Goal: Find specific page/section: Find specific page/section

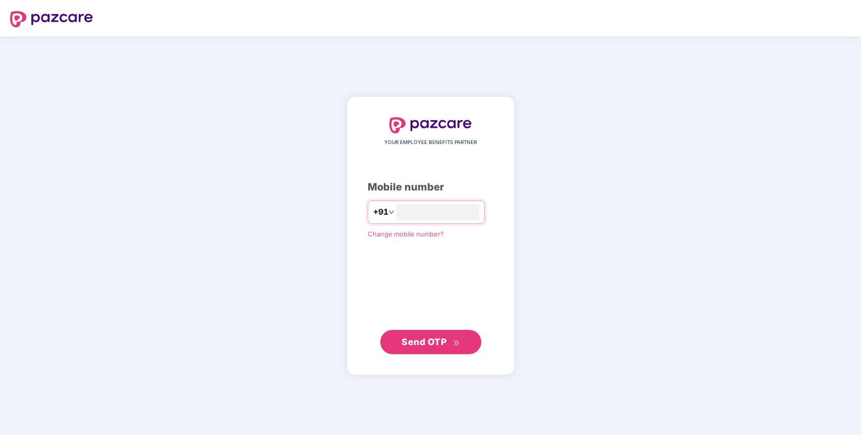
type input "**********"
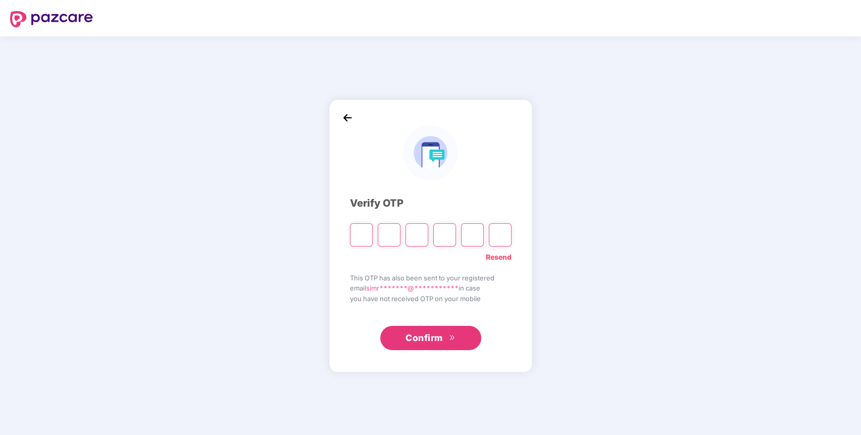
type input "*"
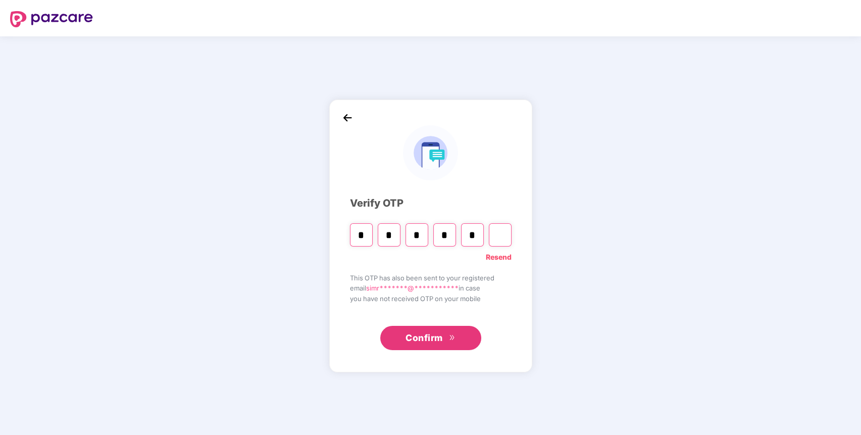
type input "*"
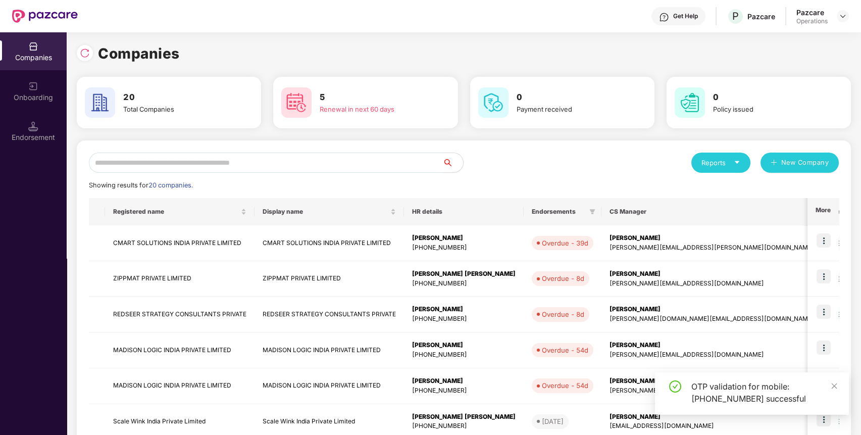
click at [328, 165] on input "text" at bounding box center [266, 163] width 354 height 20
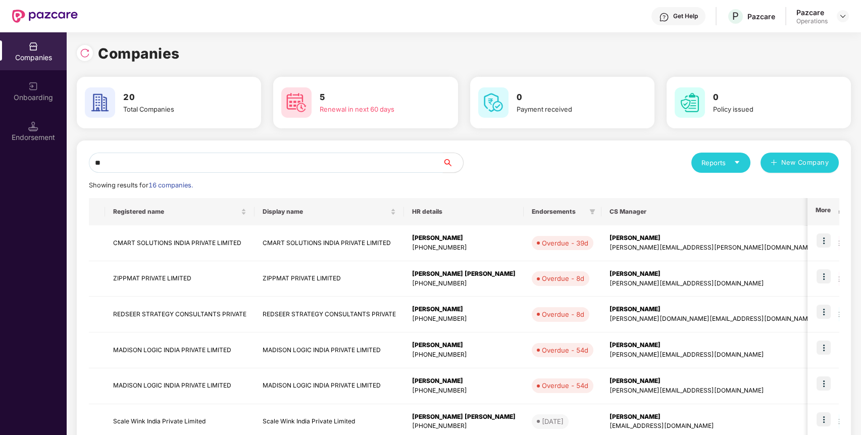
type input "*"
click at [86, 47] on div at bounding box center [85, 53] width 16 height 16
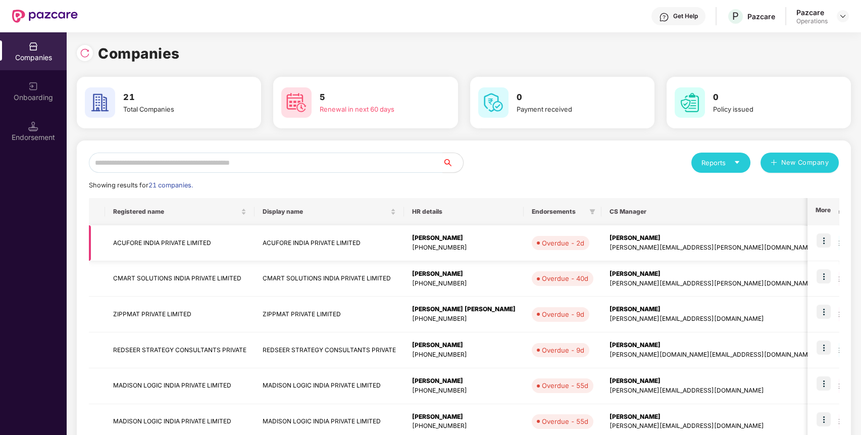
click at [179, 241] on td "ACUFORE INDIA PRIVATE LIMITED" at bounding box center [180, 243] width 150 height 36
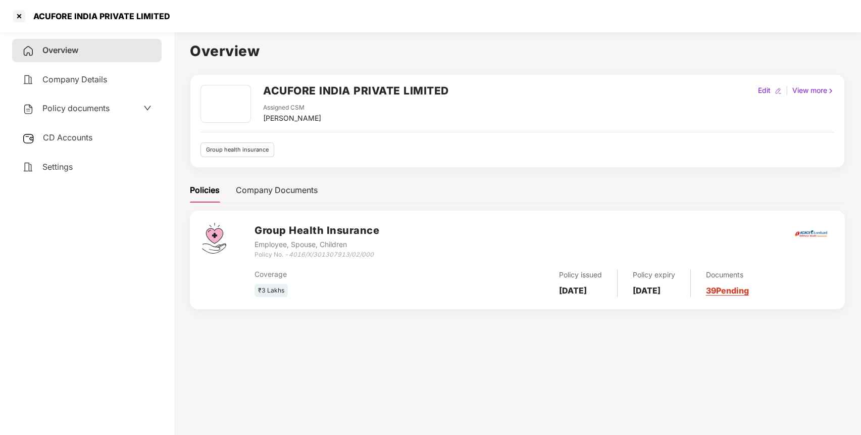
click at [65, 102] on div "Policy documents" at bounding box center [65, 108] width 87 height 13
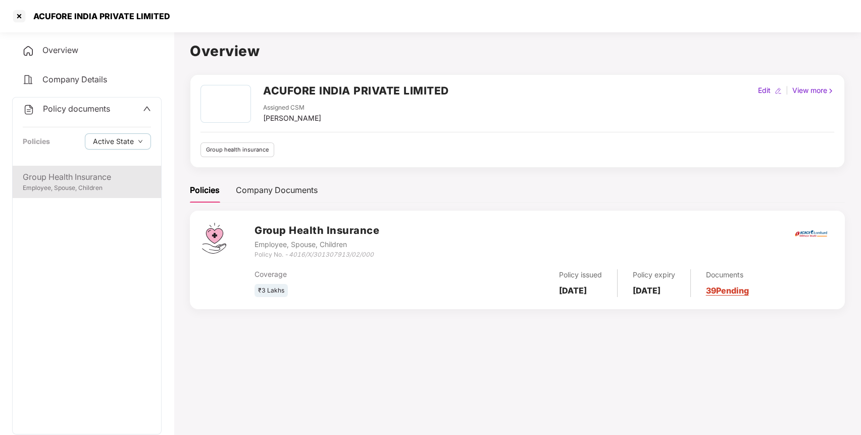
click at [73, 176] on div "Group Health Insurance" at bounding box center [87, 177] width 128 height 13
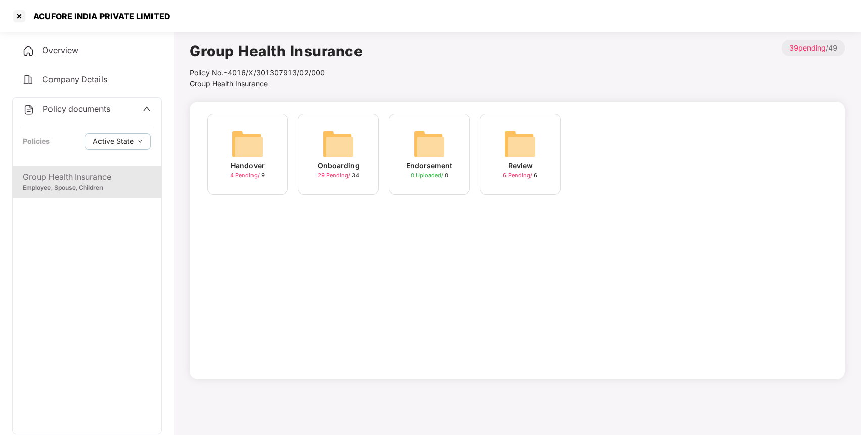
click at [124, 15] on div "ACUFORE INDIA PRIVATE LIMITED" at bounding box center [98, 16] width 143 height 10
copy div "ACUFORE INDIA PRIVATE LIMITED"
click at [124, 15] on div "ACUFORE INDIA PRIVATE LIMITED" at bounding box center [98, 16] width 143 height 10
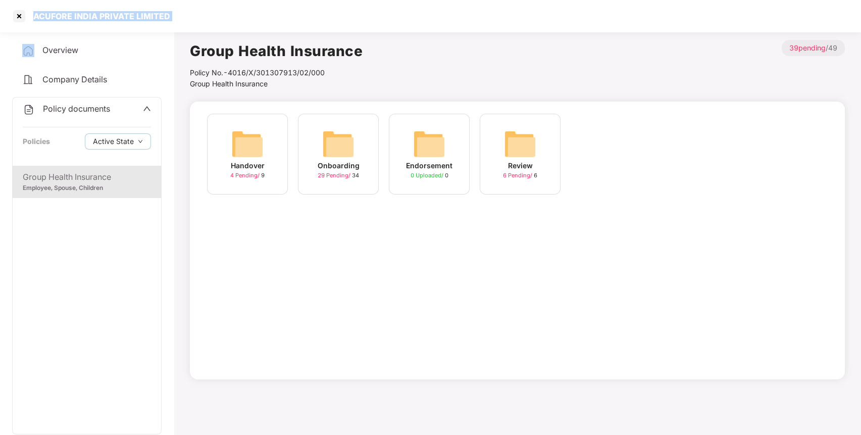
click at [338, 150] on img at bounding box center [338, 144] width 32 height 32
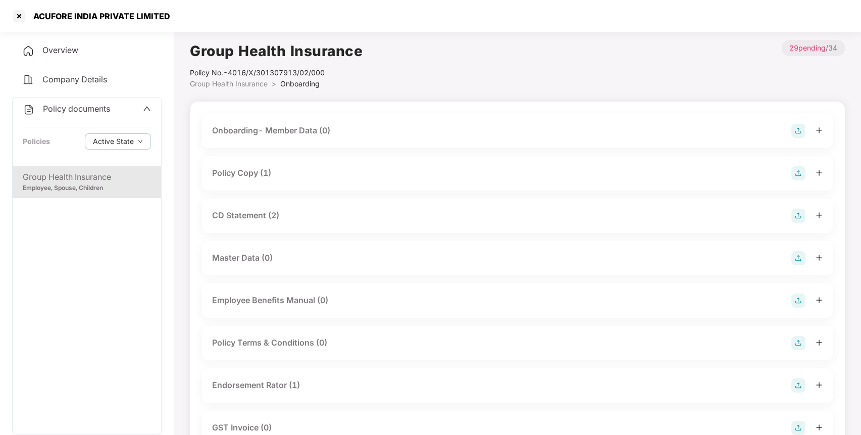
click at [265, 177] on div "Policy Copy (1)" at bounding box center [241, 173] width 59 height 13
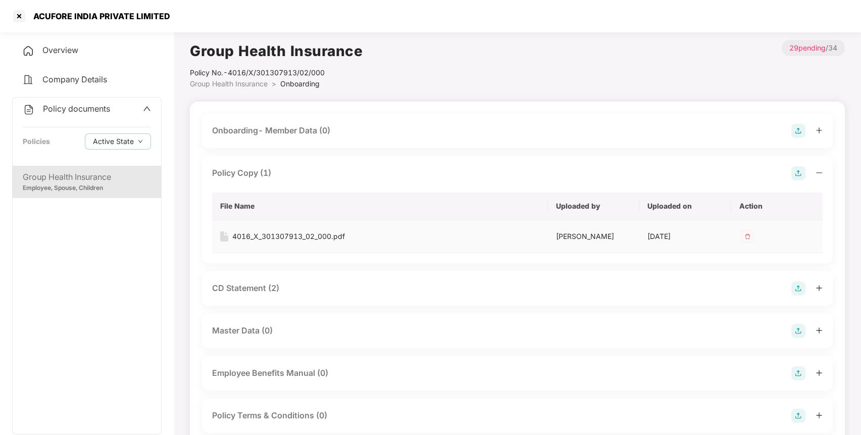
click at [292, 233] on div "4016_X_301307913_02_000.pdf" at bounding box center [288, 236] width 113 height 11
click at [302, 238] on div "4016_X_301307913_02_000.pdf" at bounding box center [288, 236] width 113 height 11
click at [275, 234] on div "4016_X_301307913_02_000.pdf" at bounding box center [288, 236] width 113 height 11
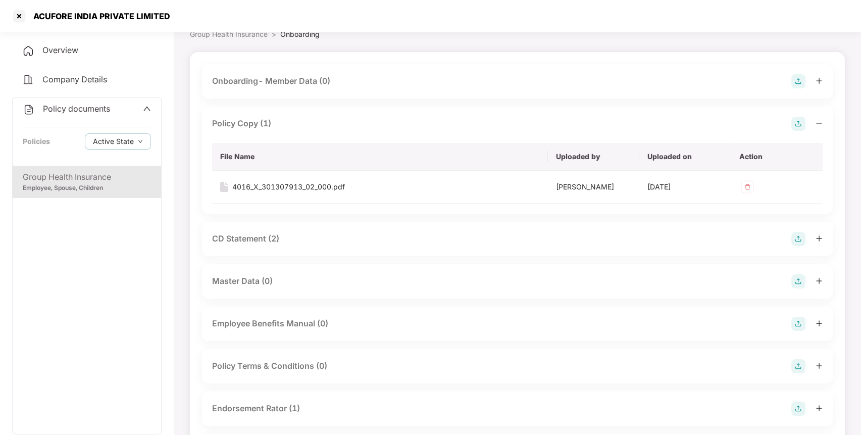
scroll to position [55, 0]
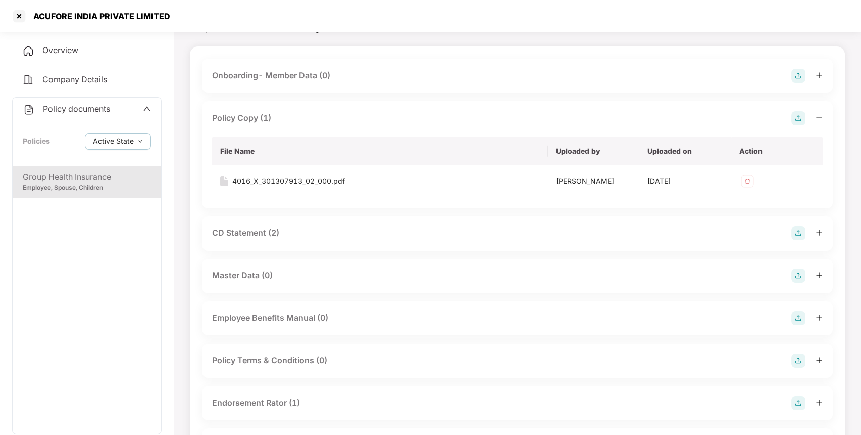
click at [260, 236] on div "CD Statement (2)" at bounding box center [245, 233] width 67 height 13
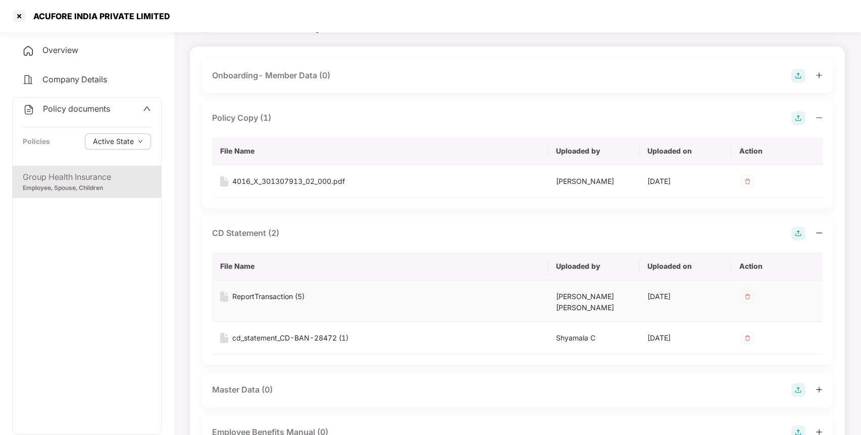
click at [255, 293] on div "ReportTransaction (5)" at bounding box center [268, 296] width 72 height 11
click at [295, 332] on div "cd_statement_CD-BAN-28472 (1)" at bounding box center [290, 337] width 116 height 11
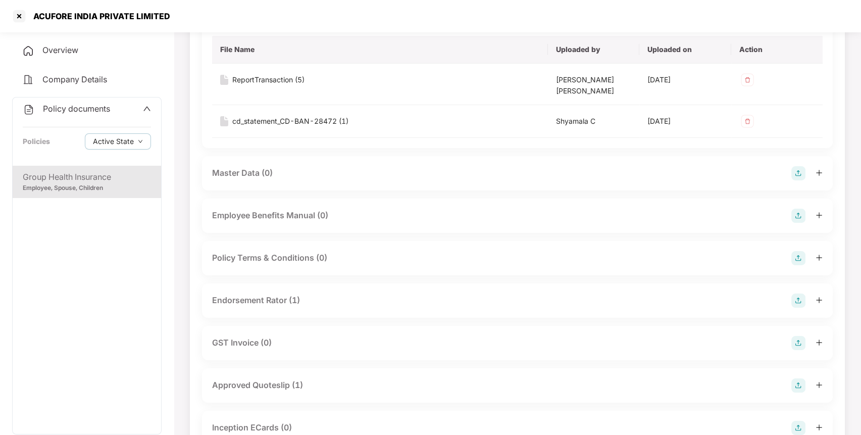
scroll to position [274, 0]
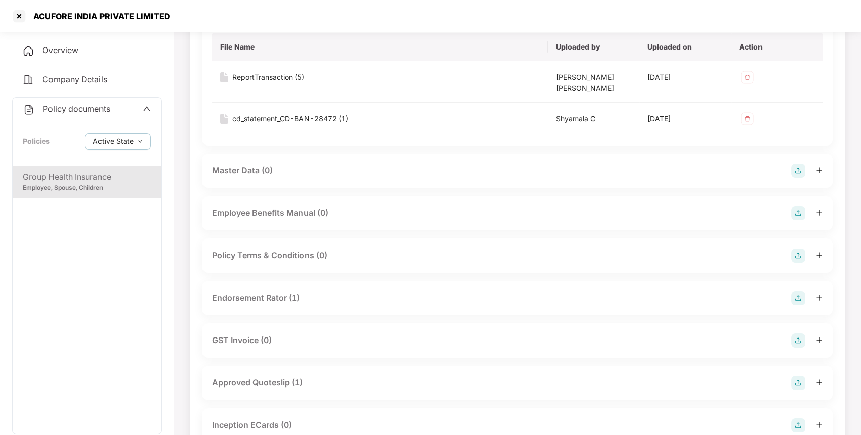
click at [284, 292] on div "Endorsement Rator (1)" at bounding box center [256, 298] width 88 height 13
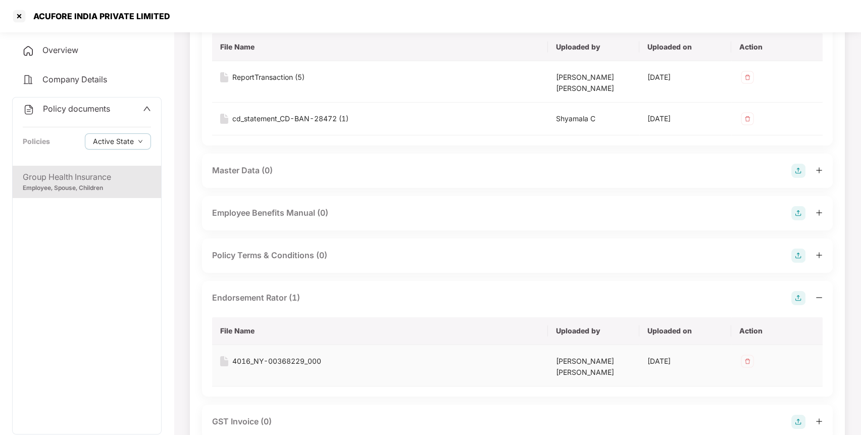
click at [248, 356] on div "4016_NY-00368229_000" at bounding box center [276, 361] width 89 height 11
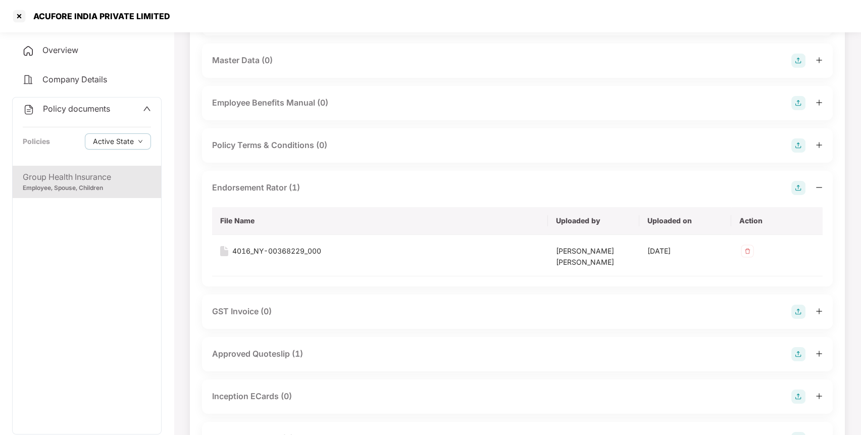
scroll to position [467, 0]
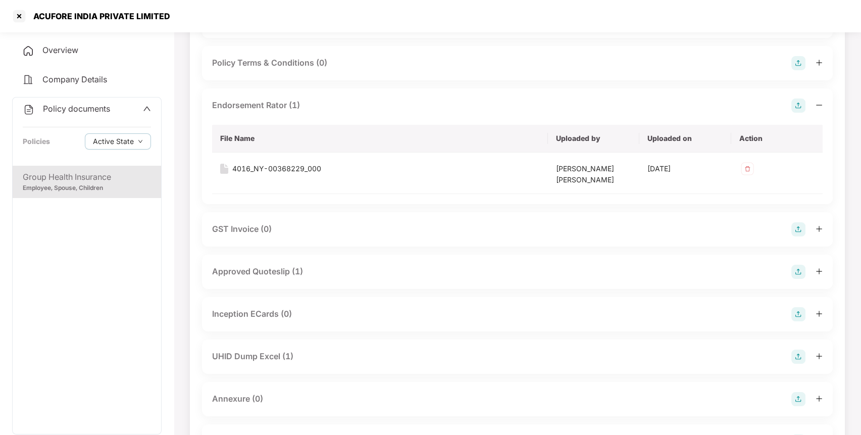
click at [251, 265] on div "Approved Quoteslip (1)" at bounding box center [257, 271] width 91 height 13
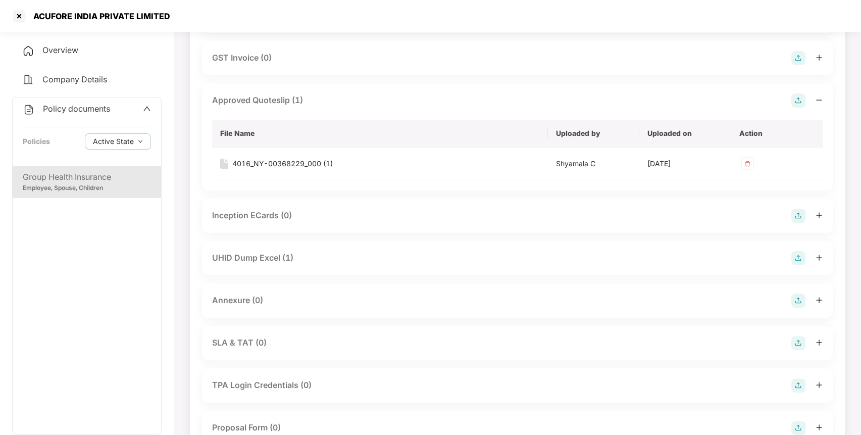
scroll to position [639, 0]
click at [255, 251] on div "UHID Dump Excel (1)" at bounding box center [252, 257] width 81 height 13
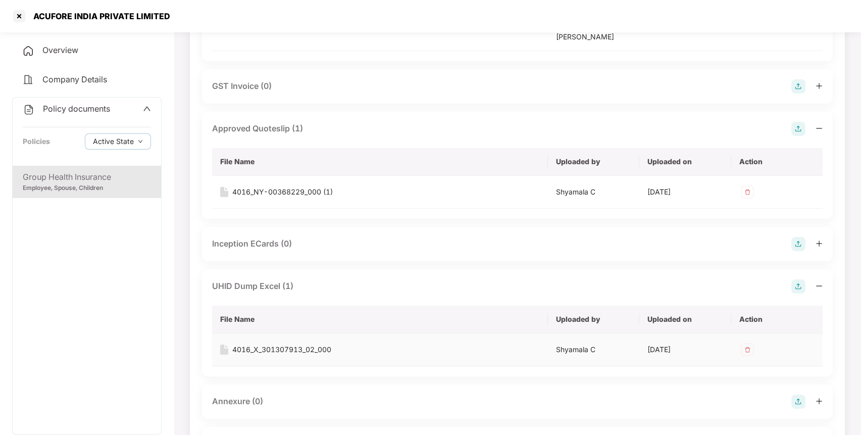
scroll to position [611, 0]
click at [271, 343] on div "4016_X_301307913_02_000" at bounding box center [281, 348] width 99 height 11
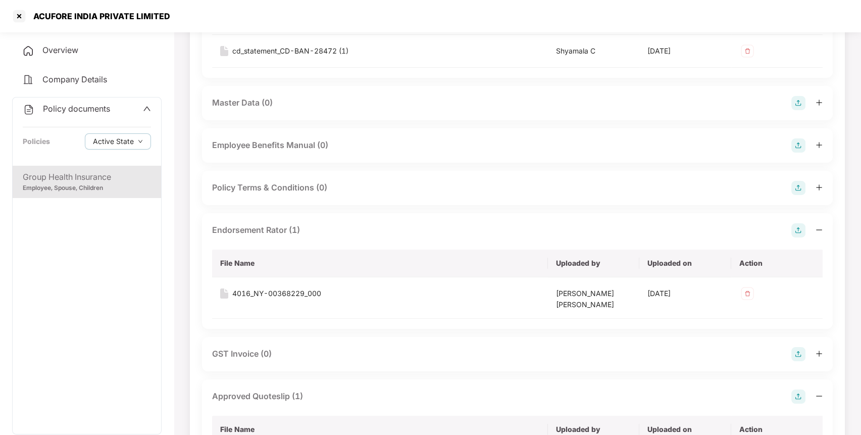
scroll to position [0, 0]
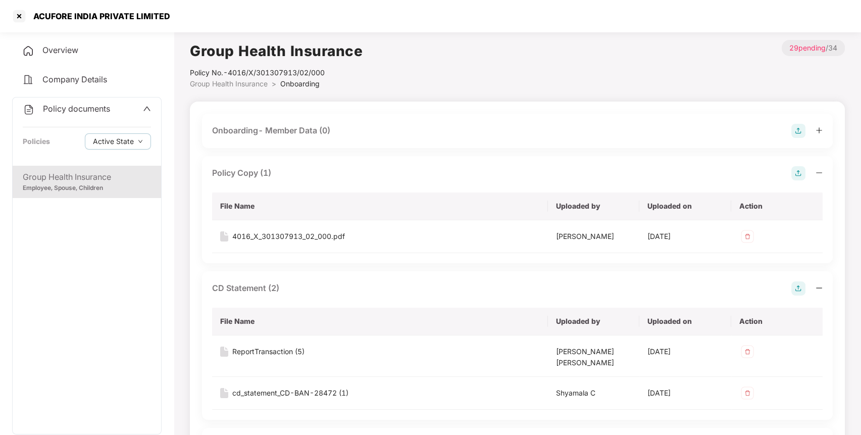
click at [81, 110] on span "Policy documents" at bounding box center [76, 109] width 67 height 10
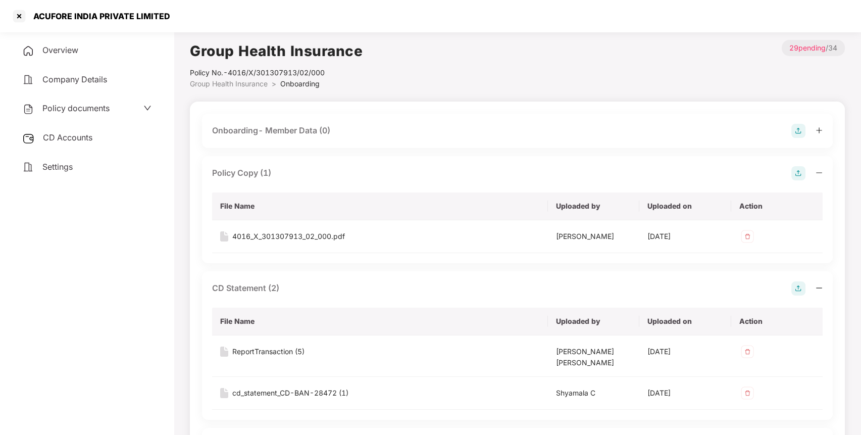
click at [81, 133] on span "CD Accounts" at bounding box center [68, 137] width 50 height 10
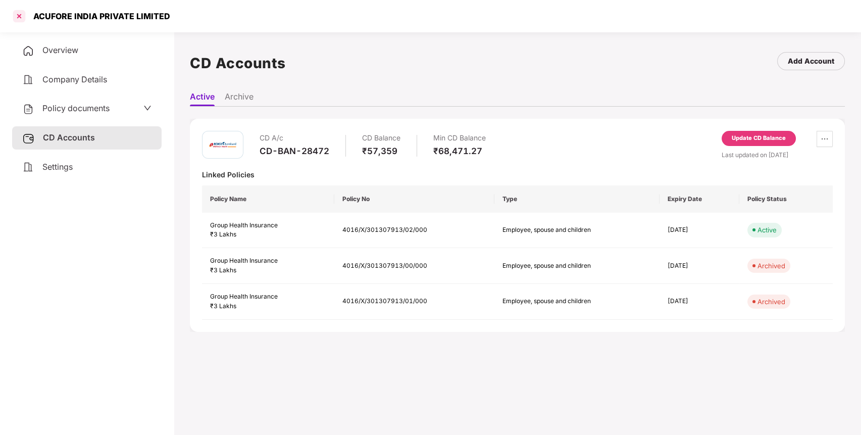
click at [23, 15] on div at bounding box center [19, 16] width 16 height 16
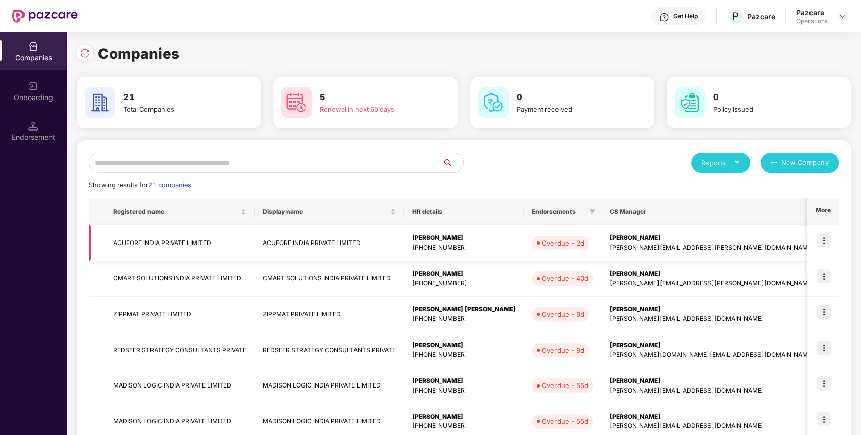
click at [823, 240] on img at bounding box center [824, 240] width 14 height 14
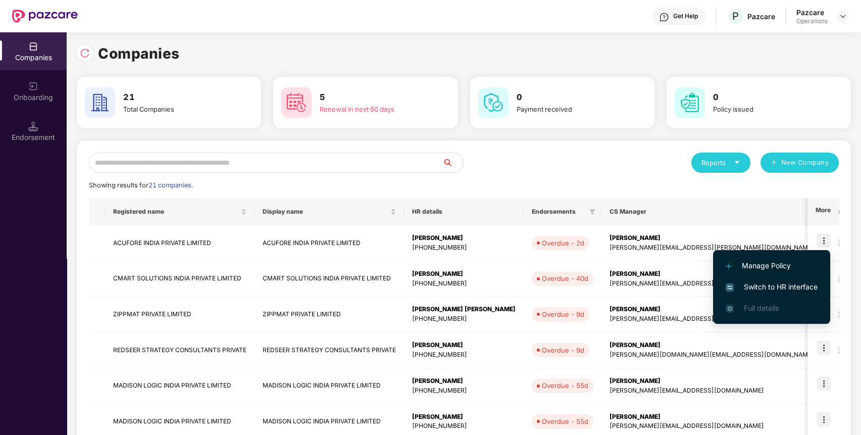
click at [793, 283] on span "Switch to HR interface" at bounding box center [772, 286] width 92 height 11
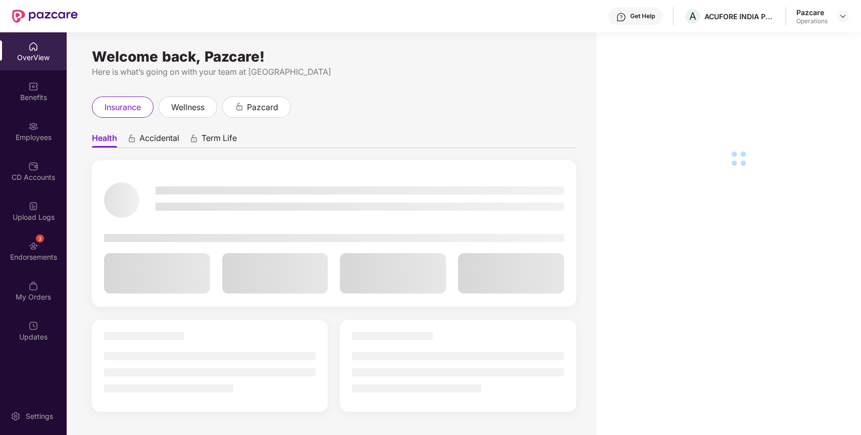
click at [42, 246] on div "3 Endorsements" at bounding box center [33, 251] width 67 height 38
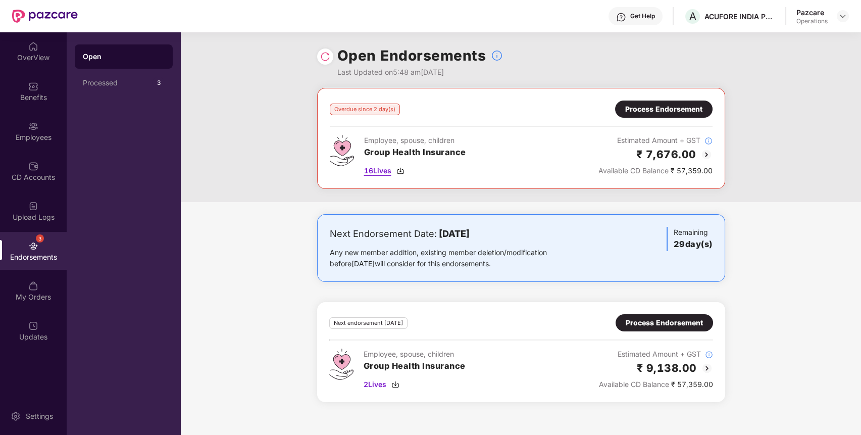
click at [376, 170] on span "16 Lives" at bounding box center [377, 170] width 27 height 11
click at [671, 105] on div "Process Endorsement" at bounding box center [663, 109] width 77 height 11
